Goal: Information Seeking & Learning: Learn about a topic

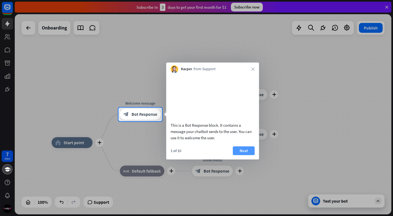
click at [241, 155] on button "Next" at bounding box center [244, 150] width 22 height 9
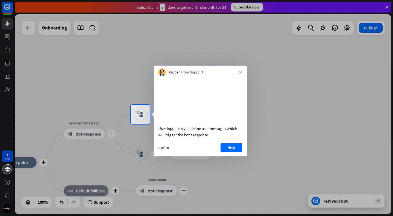
click at [231, 152] on button "Next" at bounding box center [232, 147] width 22 height 9
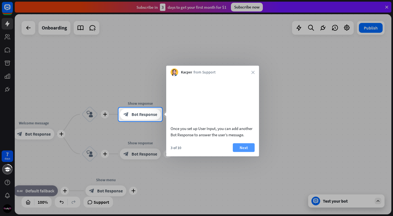
click at [243, 152] on button "Next" at bounding box center [244, 147] width 22 height 9
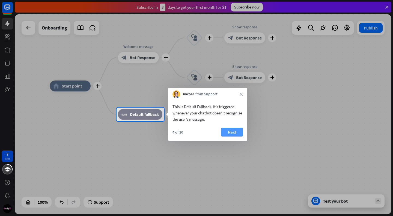
click at [233, 133] on button "Next" at bounding box center [232, 132] width 22 height 9
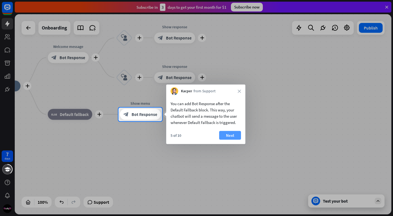
click at [232, 134] on button "Next" at bounding box center [230, 135] width 22 height 9
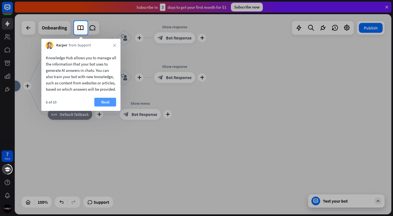
click at [105, 106] on button "Next" at bounding box center [105, 102] width 22 height 9
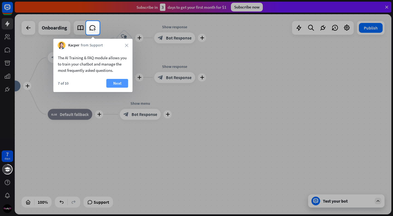
click at [116, 81] on button "Next" at bounding box center [117, 83] width 22 height 9
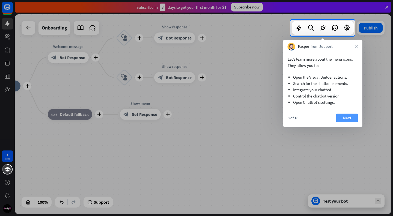
click at [352, 117] on button "Next" at bounding box center [347, 118] width 22 height 9
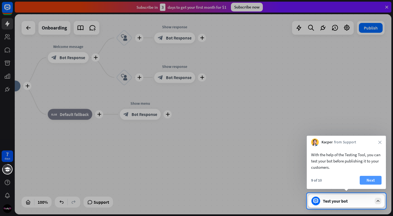
click at [369, 182] on button "Next" at bounding box center [371, 180] width 22 height 9
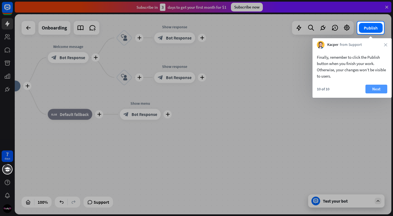
click at [372, 90] on button "Next" at bounding box center [377, 89] width 22 height 9
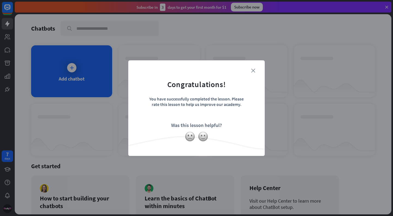
click at [253, 69] on icon "close" at bounding box center [253, 71] width 4 height 4
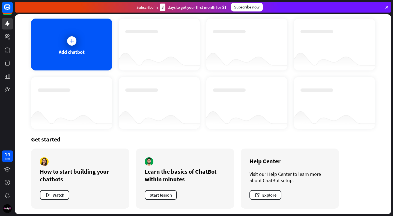
scroll to position [28, 0]
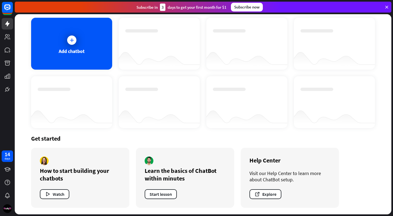
click at [14, 10] on div at bounding box center [7, 47] width 15 height 95
click at [5, 6] on rect at bounding box center [7, 7] width 12 height 12
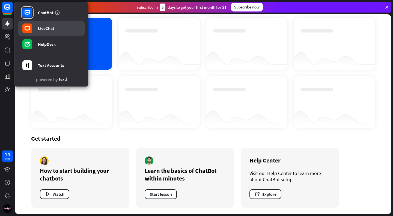
click at [43, 29] on div "LiveChat" at bounding box center [46, 28] width 16 height 5
